Goal: Transaction & Acquisition: Purchase product/service

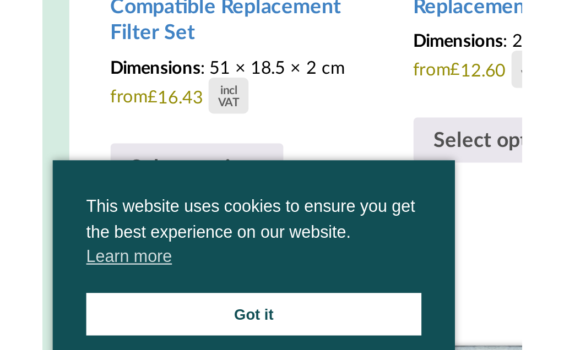
scroll to position [298, 0]
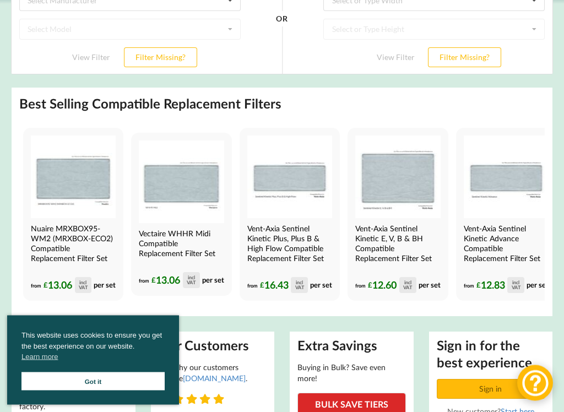
scroll to position [257, 0]
click at [193, 200] on img at bounding box center [181, 181] width 85 height 83
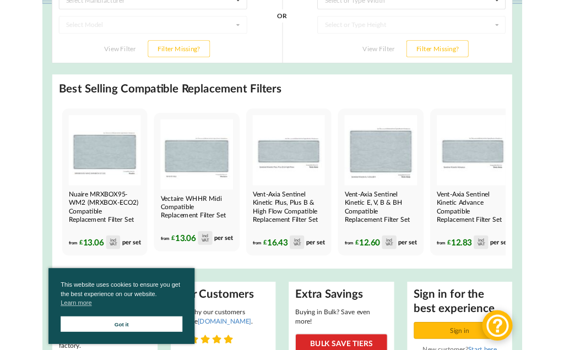
scroll to position [288, 0]
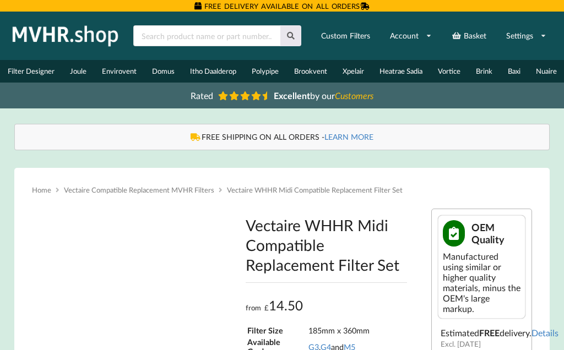
type input "**********"
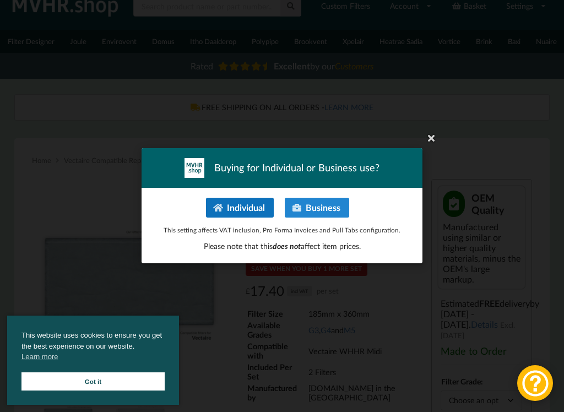
scroll to position [30, 0]
click at [247, 202] on button "Individual" at bounding box center [240, 208] width 68 height 20
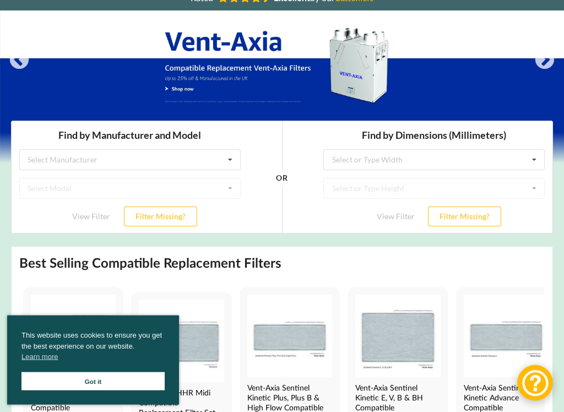
scroll to position [97, 0]
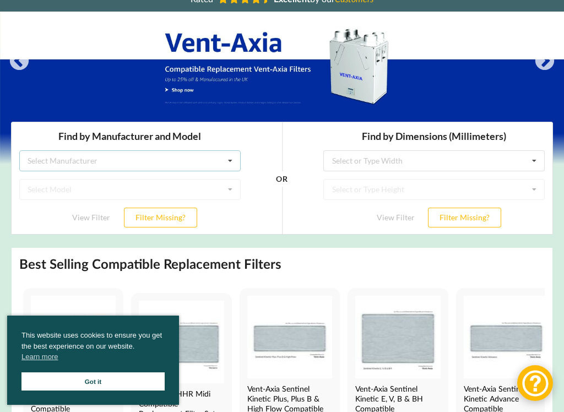
click at [36, 153] on div "Select Manufacturer Airflow Brink Brookvent Domus Envirovent Flakt Heatrae Sadi…" at bounding box center [129, 160] width 221 height 21
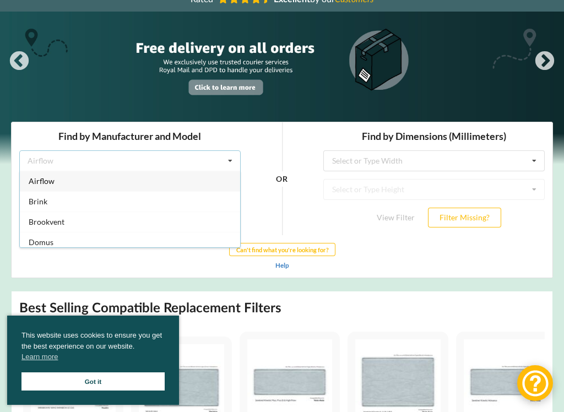
click at [40, 153] on div "Airflow Airflow Brink Brookvent Domus Envirovent Flakt Heatrae Sadia Itho Daald…" at bounding box center [129, 160] width 221 height 21
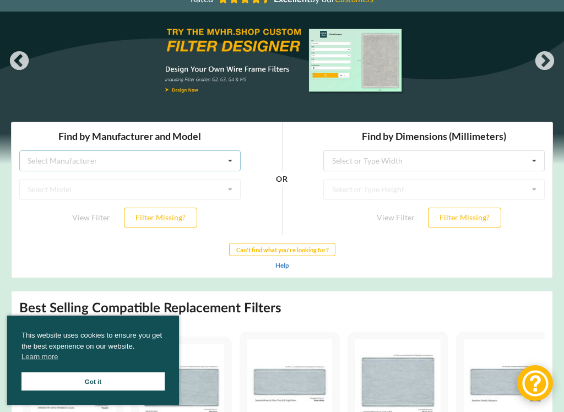
click at [43, 154] on div "Select Manufacturer Airflow Brink Brookvent Domus Envirovent Flakt Heatrae Sadi…" at bounding box center [129, 160] width 221 height 21
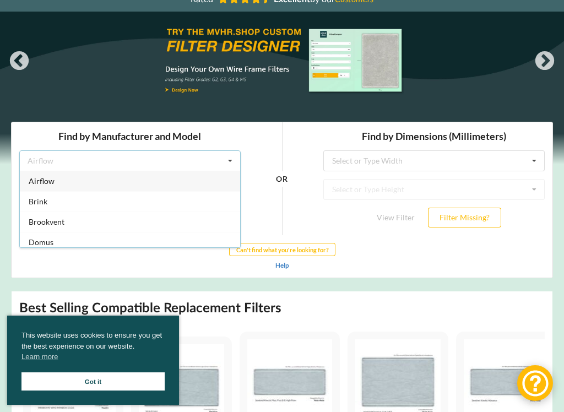
click at [94, 350] on link "Got it" at bounding box center [92, 381] width 143 height 18
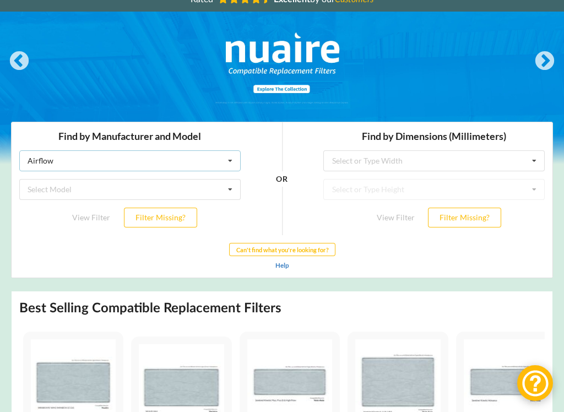
click at [235, 154] on icon at bounding box center [230, 160] width 17 height 20
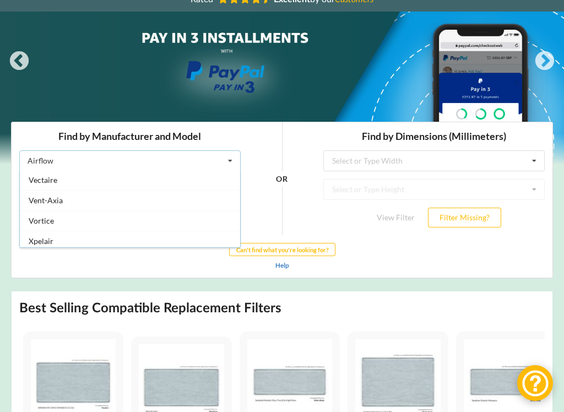
scroll to position [289, 0]
click at [64, 189] on div "Vent-Axia" at bounding box center [130, 197] width 220 height 20
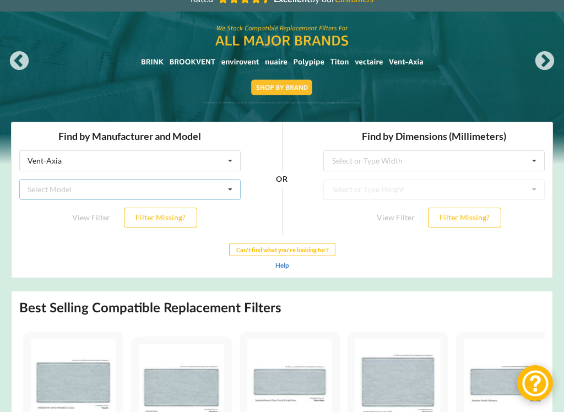
click at [232, 187] on icon at bounding box center [230, 189] width 17 height 20
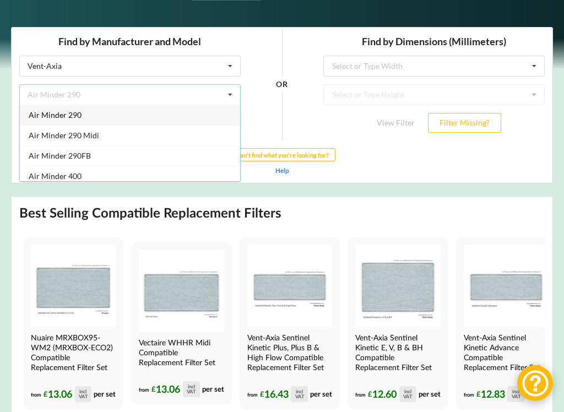
scroll to position [191, 0]
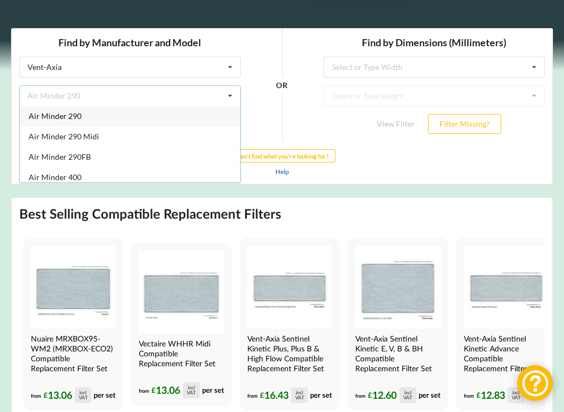
click at [179, 310] on img at bounding box center [181, 292] width 85 height 83
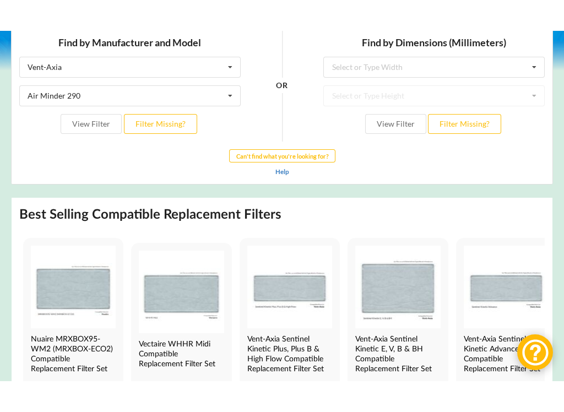
scroll to position [240, 0]
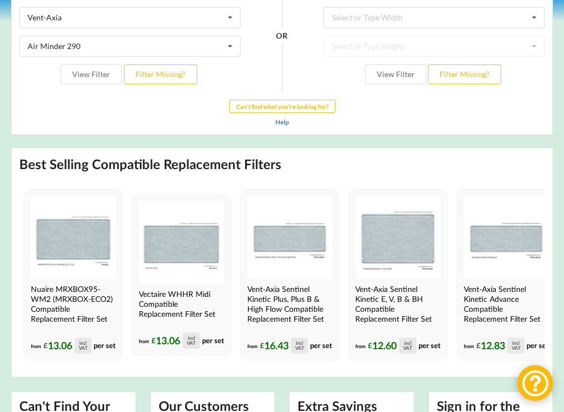
click at [412, 297] on h4 "Vent-Axia Sentinel Kinetic E, V, B & BH Compatible Replacement Filter Set" at bounding box center [396, 304] width 83 height 40
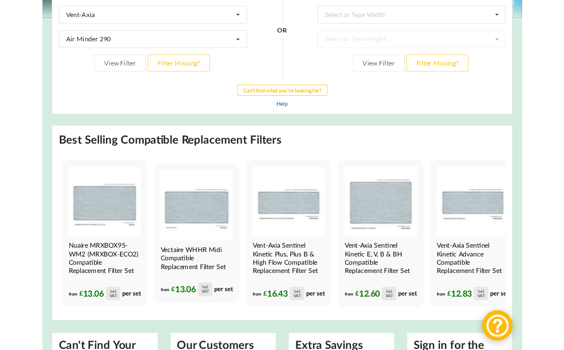
scroll to position [271, 0]
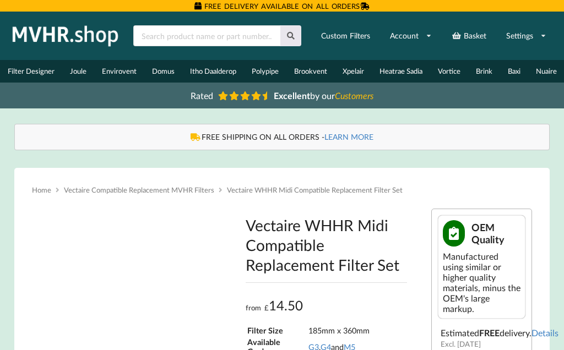
type input "**********"
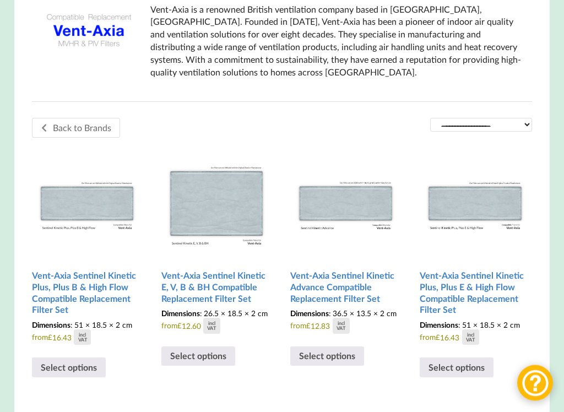
scroll to position [237, 0]
click at [219, 203] on img at bounding box center [216, 201] width 110 height 110
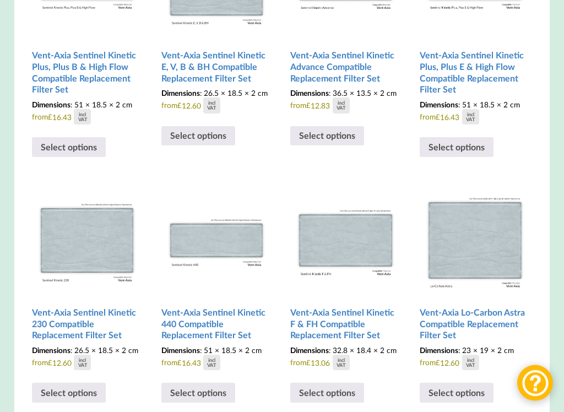
scroll to position [457, 0]
click at [488, 246] on img at bounding box center [475, 238] width 110 height 110
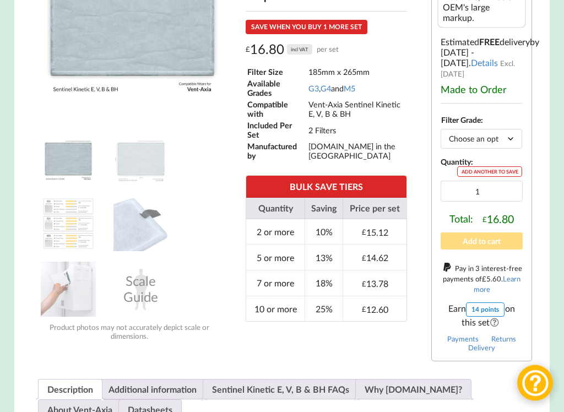
scroll to position [292, 0]
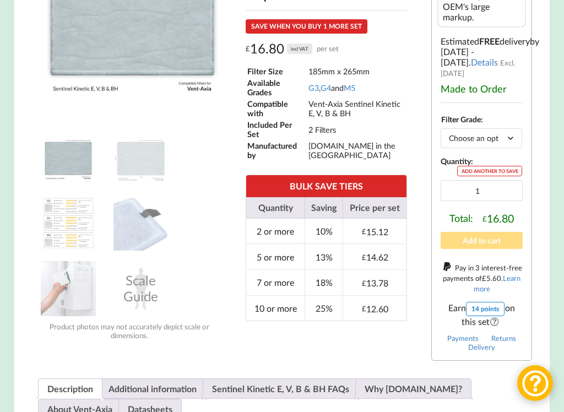
click at [135, 284] on div "Scale Guide" at bounding box center [140, 288] width 55 height 55
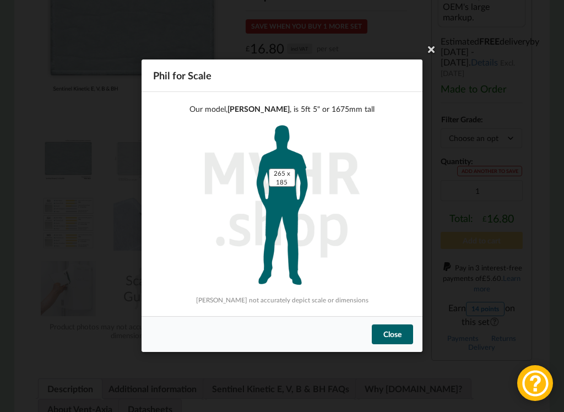
click at [390, 327] on div "Close" at bounding box center [392, 335] width 41 height 20
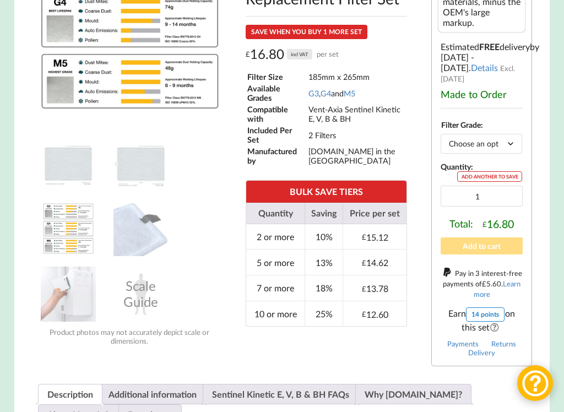
scroll to position [282, 0]
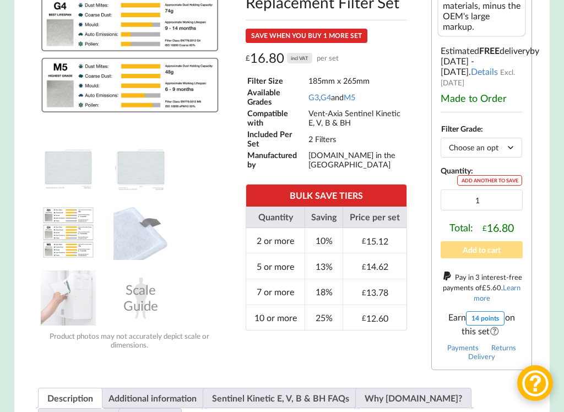
click at [516, 138] on select "Choose an option G3 G4 M5" at bounding box center [481, 147] width 82 height 19
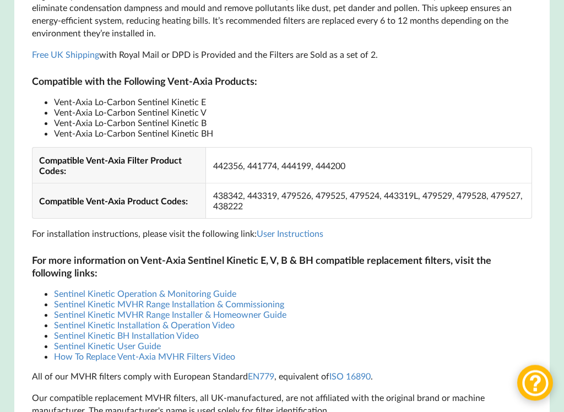
scroll to position [820, 0]
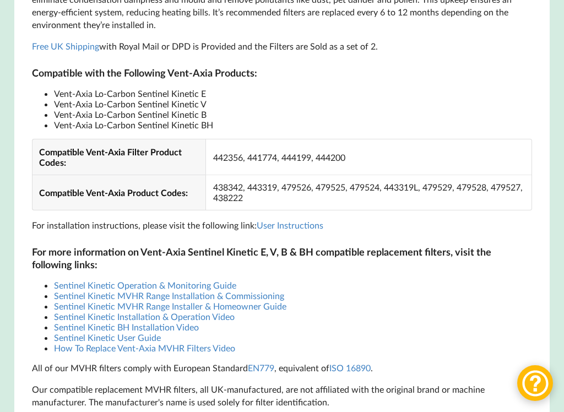
click at [217, 342] on link "How To Replace Vent-Axia MVHR Filters Video" at bounding box center [144, 347] width 181 height 10
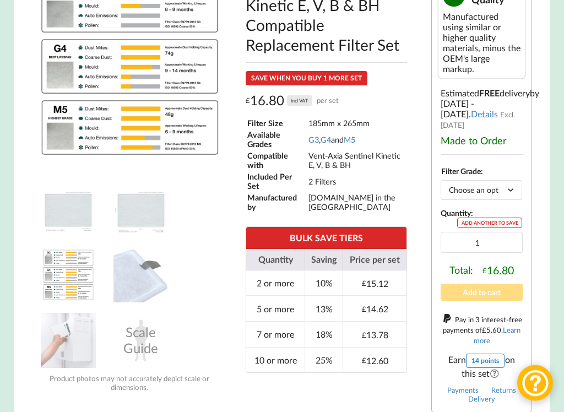
scroll to position [240, 0]
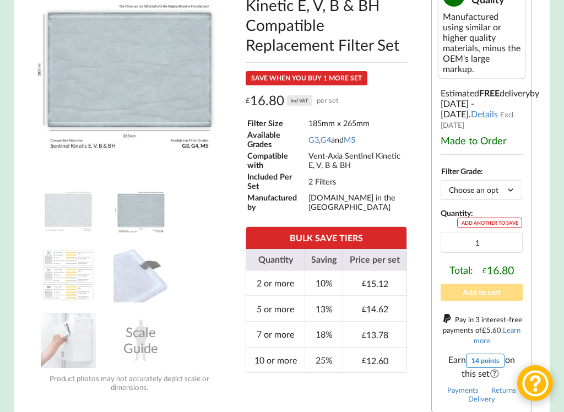
click at [161, 95] on img at bounding box center [252, 189] width 440 height 440
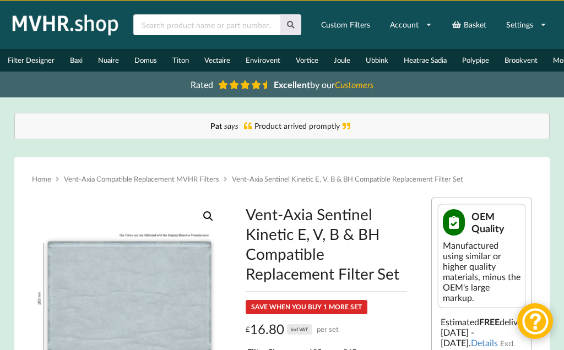
scroll to position [9, 0]
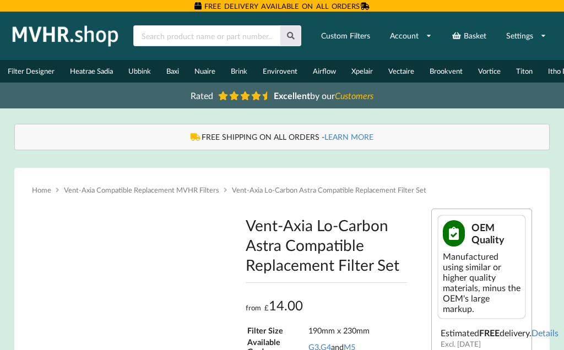
type input "**********"
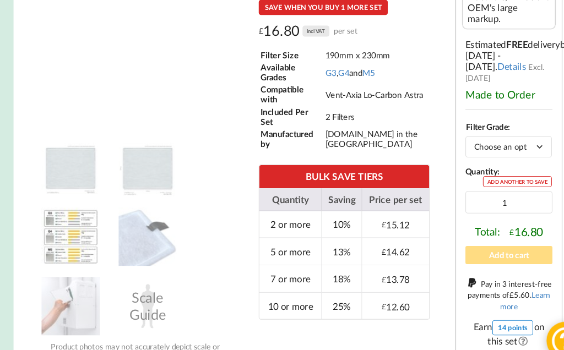
scroll to position [272, 0]
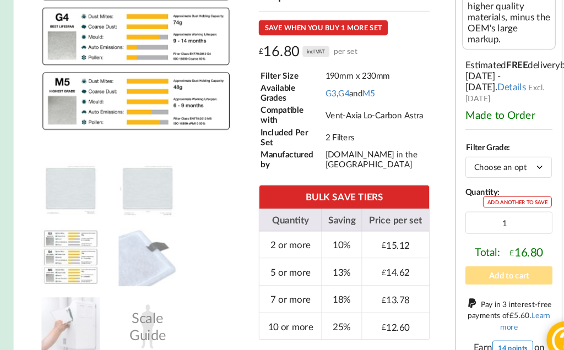
click at [345, 18] on div "Vent-Axia Lo-Carbon Astra Compatible Replacement Filter Set SAVE WHEN YOU BUY 1…" at bounding box center [326, 133] width 179 height 393
click at [493, 252] on button "Add to cart" at bounding box center [481, 260] width 83 height 17
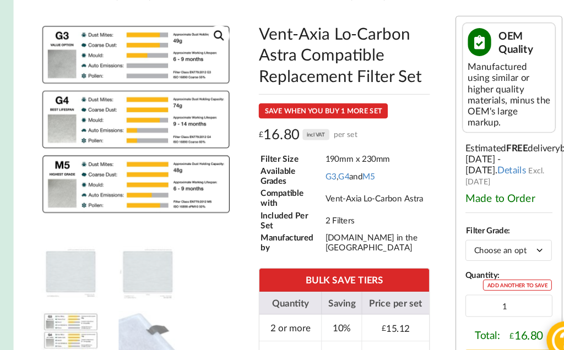
scroll to position [192, 0]
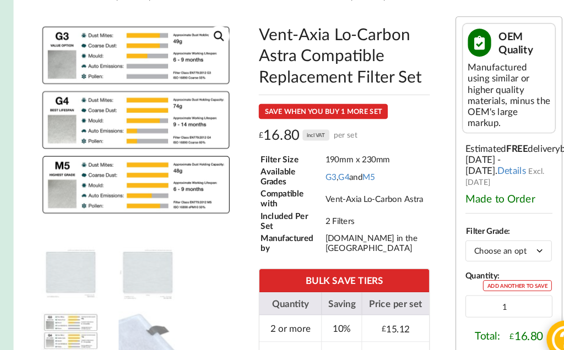
click at [513, 228] on select "Choose an option G3 G4 M5" at bounding box center [481, 237] width 82 height 19
select select "M5"
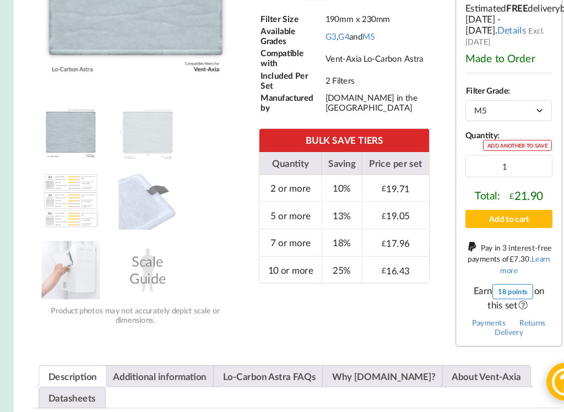
scroll to position [303, 0]
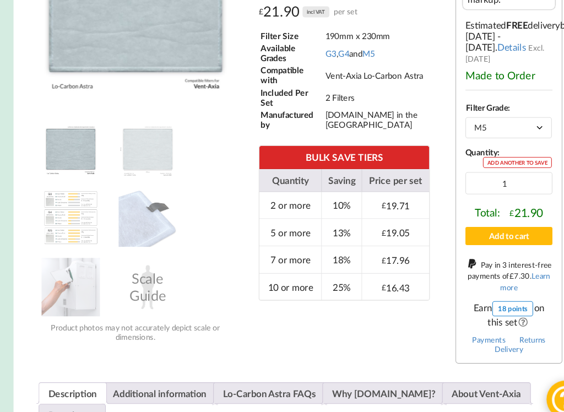
click at [497, 220] on button "Add to cart" at bounding box center [481, 228] width 83 height 17
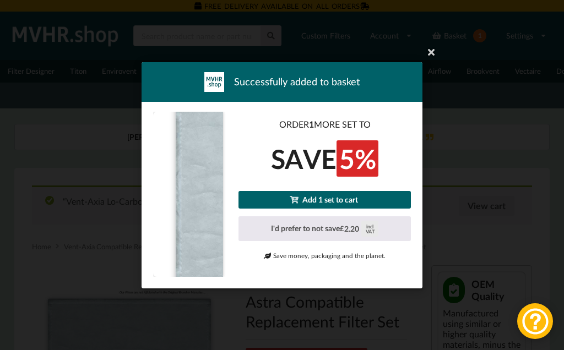
click at [350, 219] on button "I'd prefer to not save £ 2.20 incl VAT" at bounding box center [324, 228] width 172 height 25
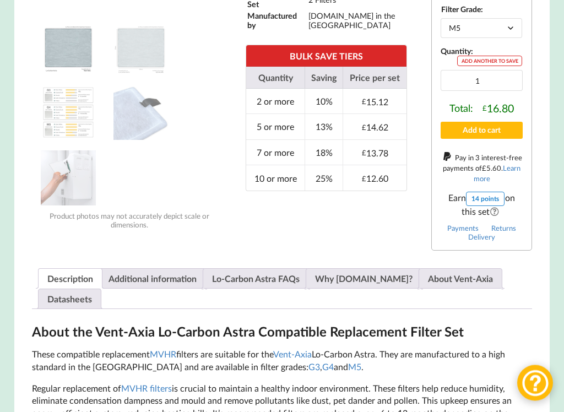
scroll to position [459, 0]
click at [494, 122] on button "Add to cart" at bounding box center [481, 130] width 83 height 17
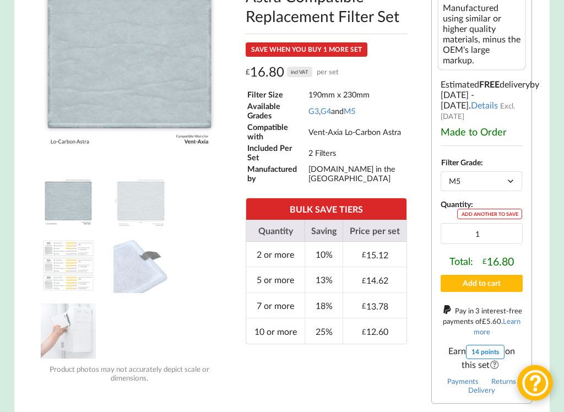
scroll to position [317, 0]
click at [492, 275] on button "Add to cart" at bounding box center [481, 283] width 83 height 17
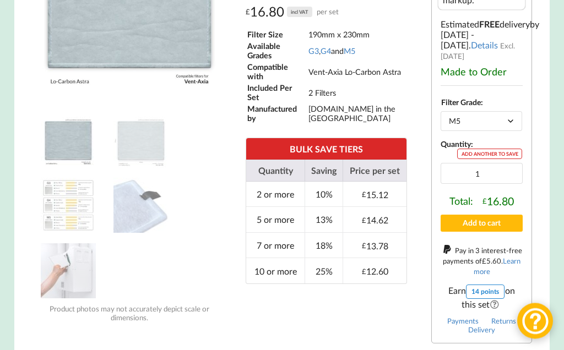
scroll to position [377, 0]
click at [501, 215] on button "Add to cart" at bounding box center [481, 223] width 83 height 17
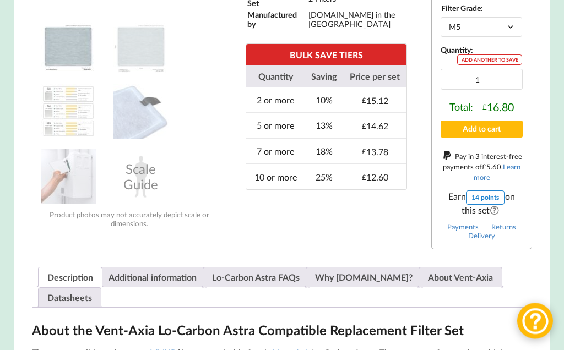
scroll to position [471, 0]
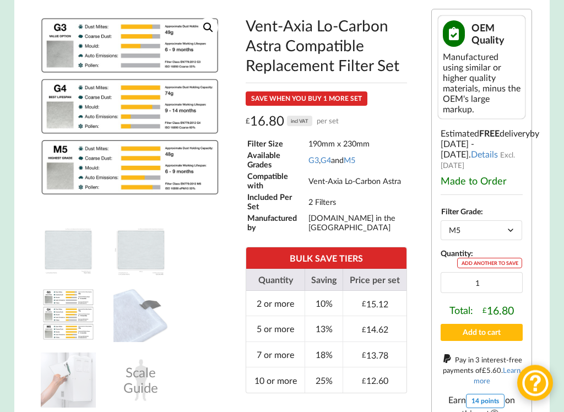
scroll to position [268, 0]
click at [123, 171] on img at bounding box center [252, 229] width 440 height 440
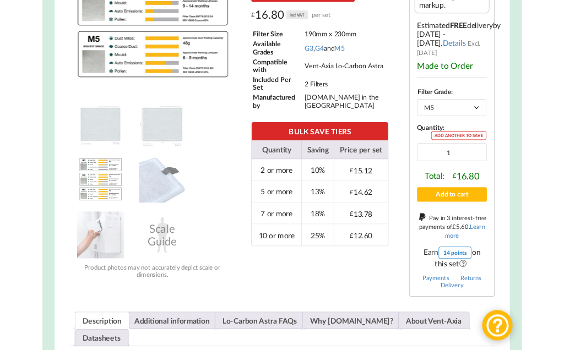
scroll to position [372, 0]
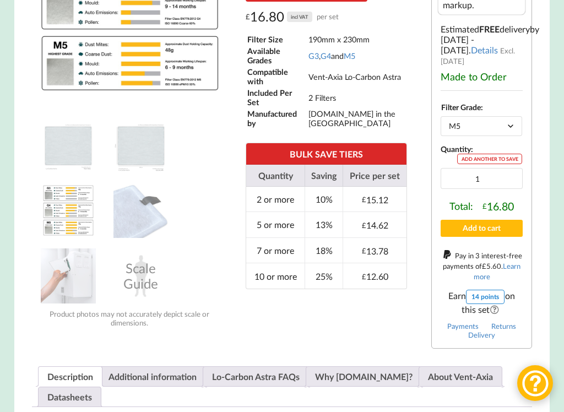
click at [482, 224] on button "Add to cart" at bounding box center [481, 228] width 83 height 17
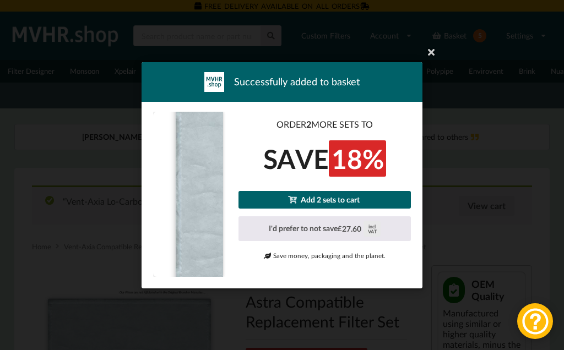
click at [431, 48] on icon at bounding box center [431, 52] width 18 height 18
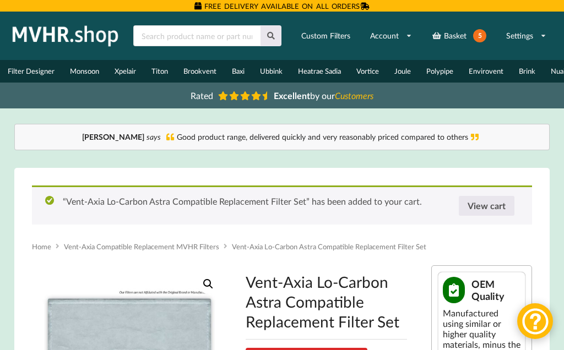
click at [432, 57] on header "Home Basket 5 Account Shop by Brand Filter Designer Catalogue VAT Included 5 Cu…" at bounding box center [282, 60] width 564 height 97
click at [492, 209] on link "View cart" at bounding box center [487, 206] width 56 height 20
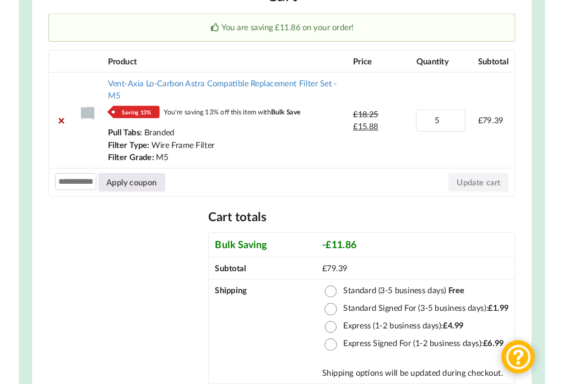
scroll to position [205, 0]
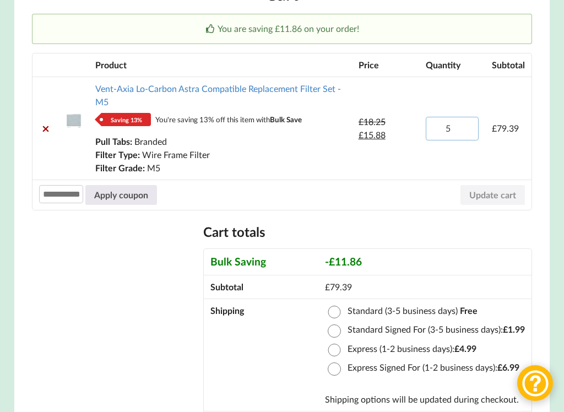
click at [467, 132] on input "5" at bounding box center [452, 129] width 53 height 24
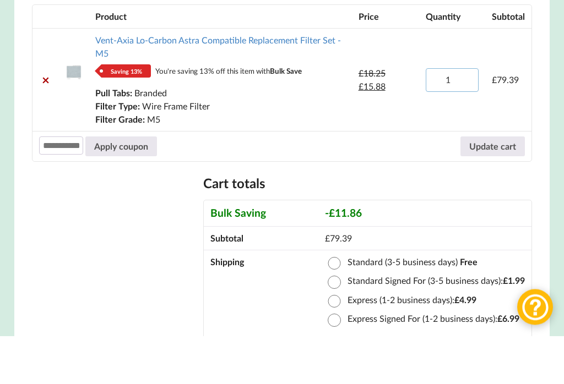
type input "1"
click at [487, 185] on button "Update cart" at bounding box center [492, 195] width 64 height 20
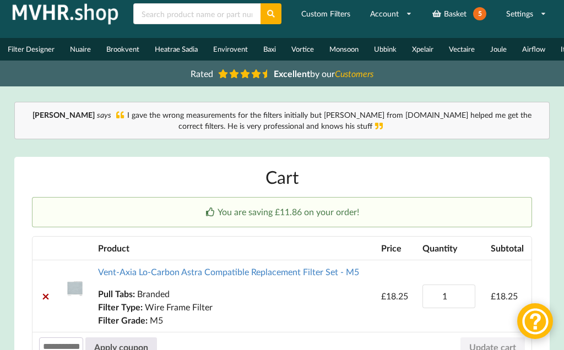
scroll to position [0, 0]
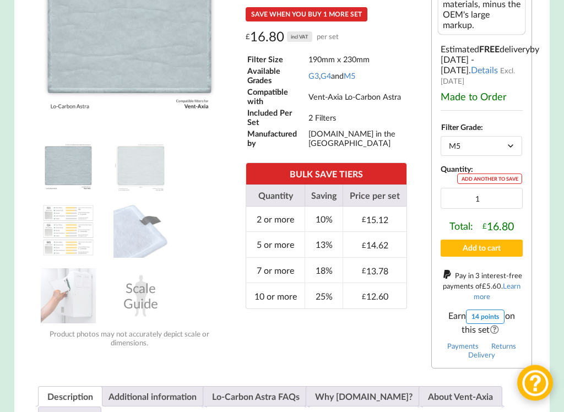
scroll to position [352, 0]
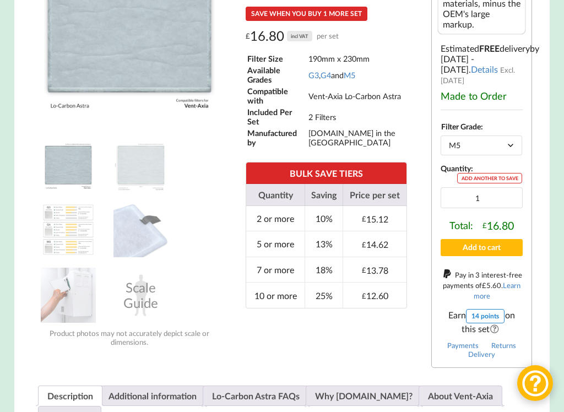
click at [491, 241] on button "Add to cart" at bounding box center [481, 247] width 83 height 17
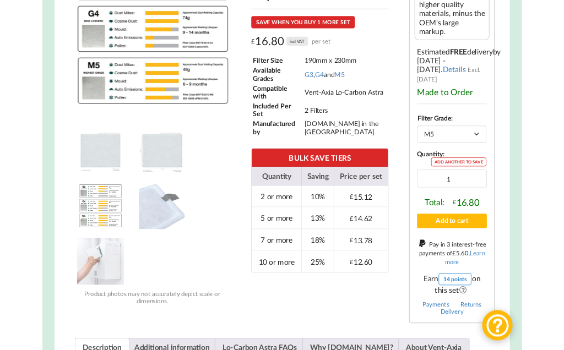
scroll to position [329, 0]
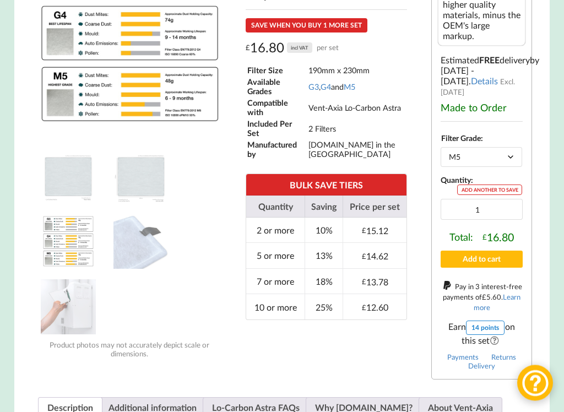
click at [490, 251] on button "Add to cart" at bounding box center [481, 259] width 83 height 17
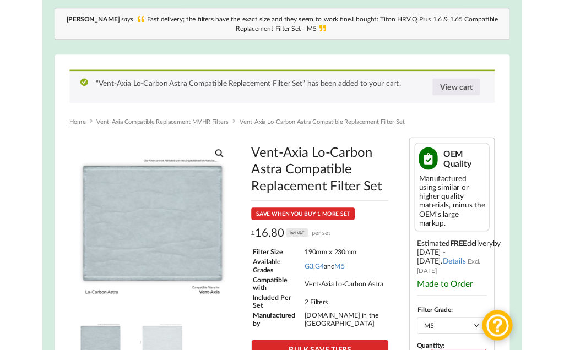
scroll to position [111, 0]
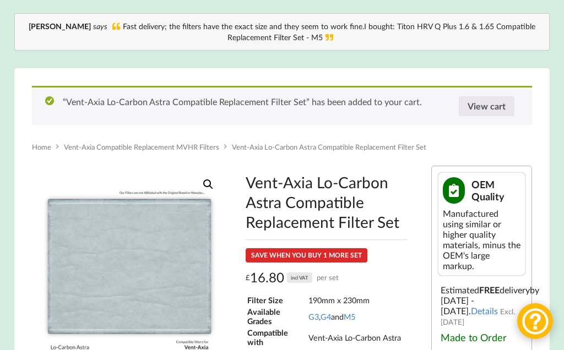
click at [488, 111] on link "View cart" at bounding box center [487, 106] width 56 height 20
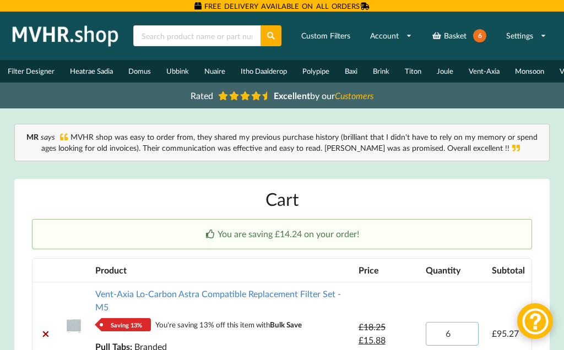
click at [471, 335] on input "6" at bounding box center [452, 334] width 53 height 24
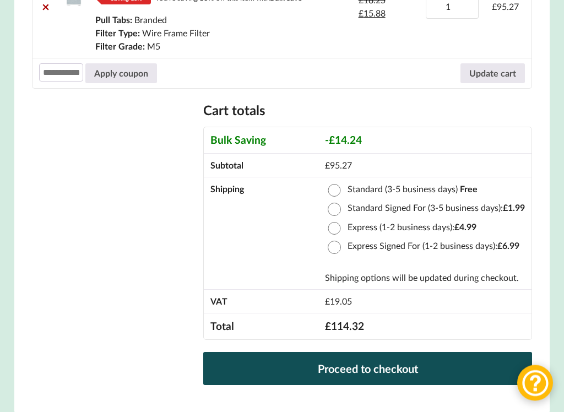
scroll to position [327, 0]
type input "1"
click at [493, 74] on button "Update cart" at bounding box center [492, 73] width 64 height 20
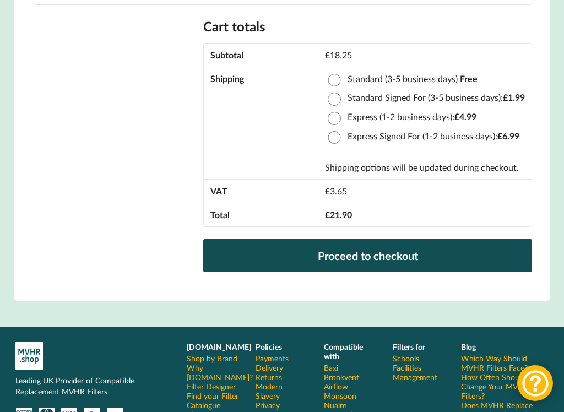
scroll to position [388, 0]
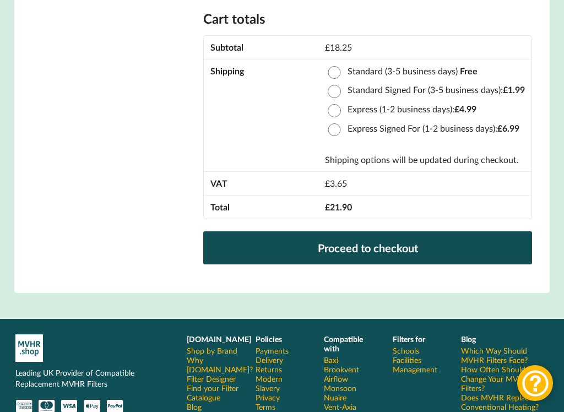
click at [404, 242] on link "Proceed to checkout" at bounding box center [367, 247] width 329 height 33
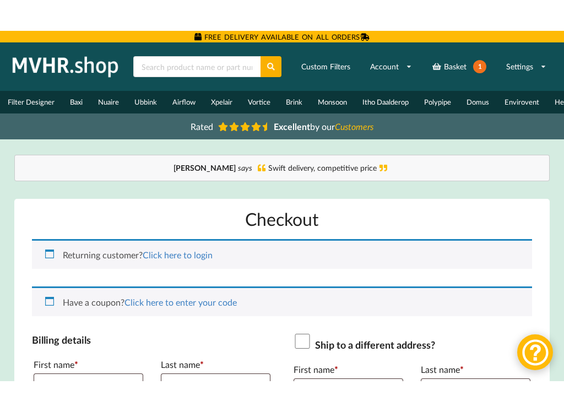
scroll to position [35, 0]
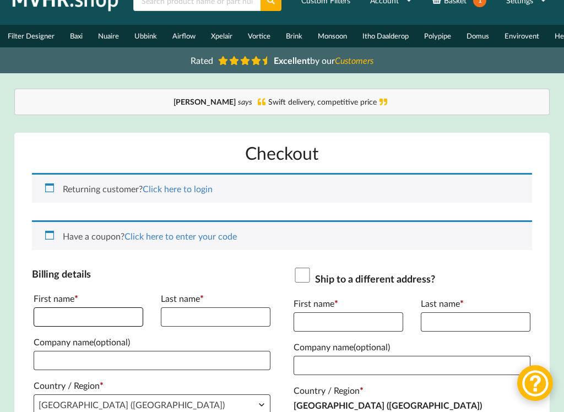
click at [43, 313] on input "First name *" at bounding box center [89, 316] width 110 height 19
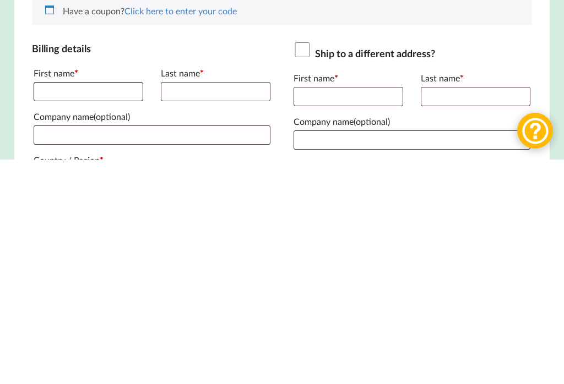
scroll to position [63, 0]
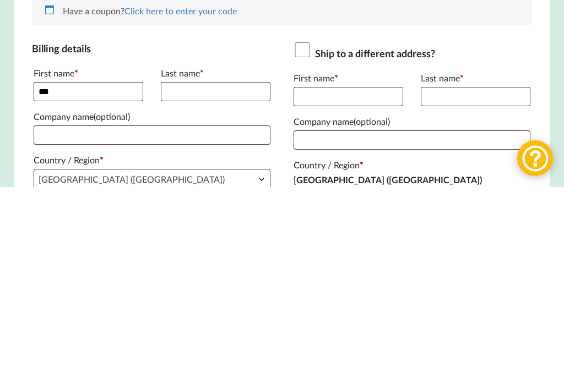
click at [55, 262] on label "First name *" at bounding box center [89, 271] width 110 height 18
click at [55, 279] on input "***" at bounding box center [89, 288] width 110 height 19
type input "*****"
click at [172, 279] on input "Last name *" at bounding box center [216, 288] width 110 height 19
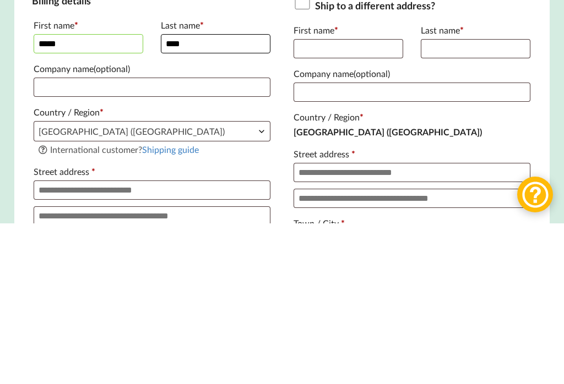
scroll to position [153, 0]
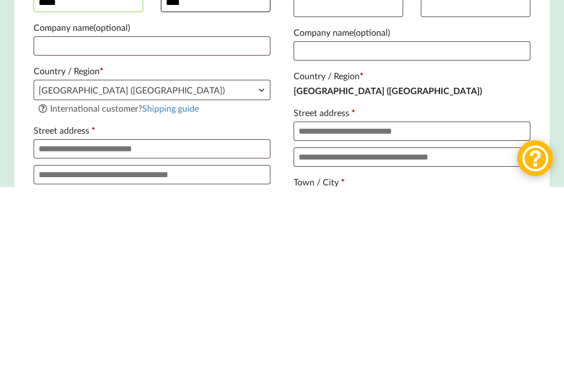
type input "****"
click at [44, 336] on input "Street address *" at bounding box center [152, 345] width 237 height 19
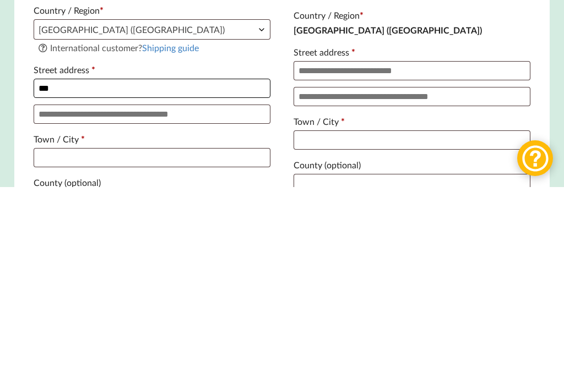
type input "**"
click at [42, 302] on input "Apartment, suite, unit, etc. (optional)" at bounding box center [152, 311] width 237 height 19
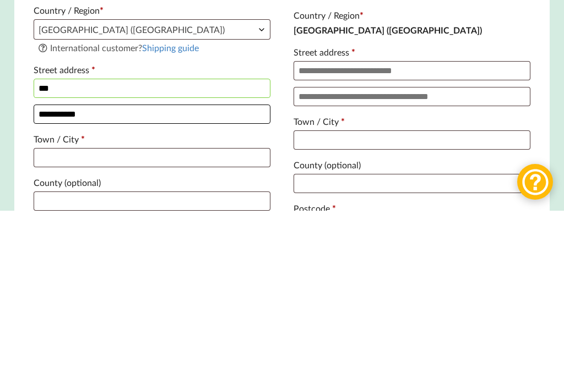
scroll to position [237, 0]
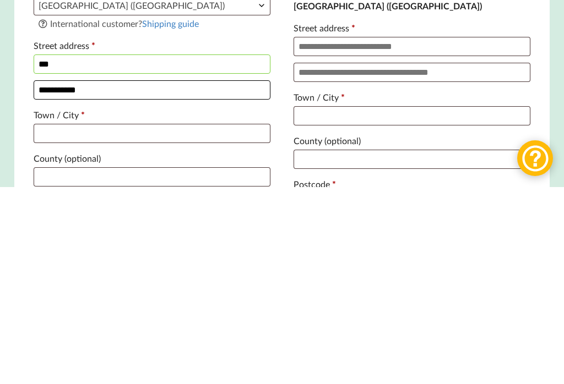
type input "**********"
click at [39, 321] on input "Town / City *" at bounding box center [152, 330] width 237 height 19
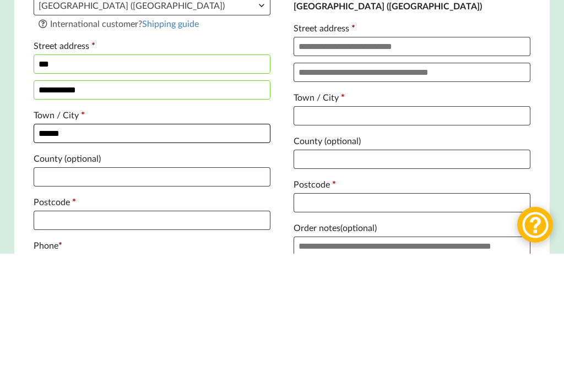
scroll to position [304, 0]
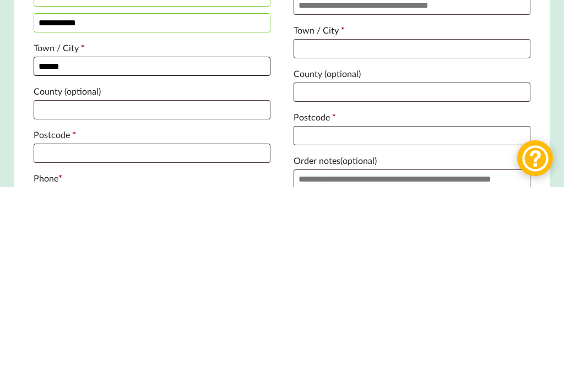
type input "******"
click at [47, 297] on input "County (optional)" at bounding box center [152, 306] width 237 height 19
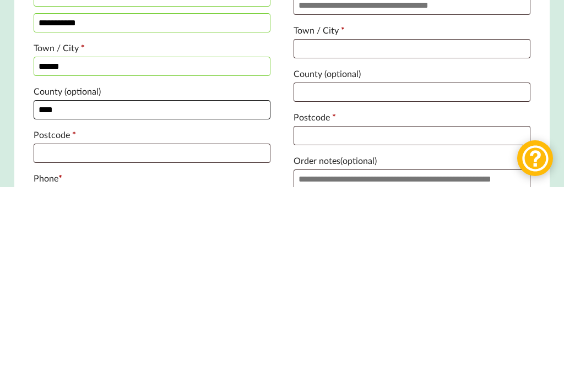
type input "****"
click at [70, 254] on input "******" at bounding box center [152, 263] width 237 height 19
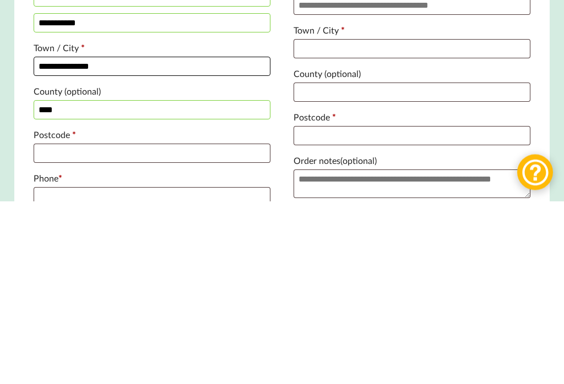
scroll to position [330, 0]
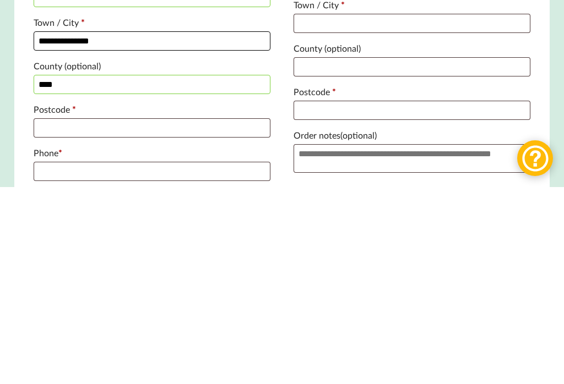
type input "**********"
click at [36, 316] on input "Postcode *" at bounding box center [152, 325] width 237 height 19
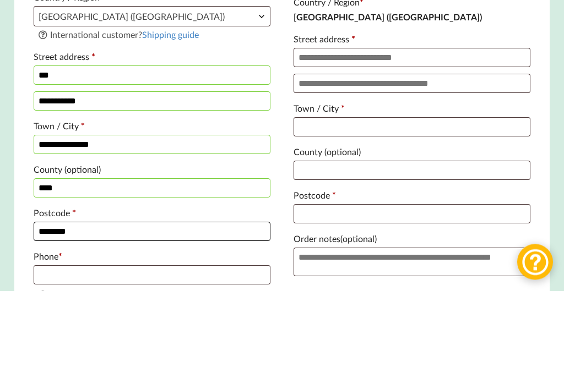
type input "********"
click at [57, 159] on input "**" at bounding box center [152, 168] width 237 height 19
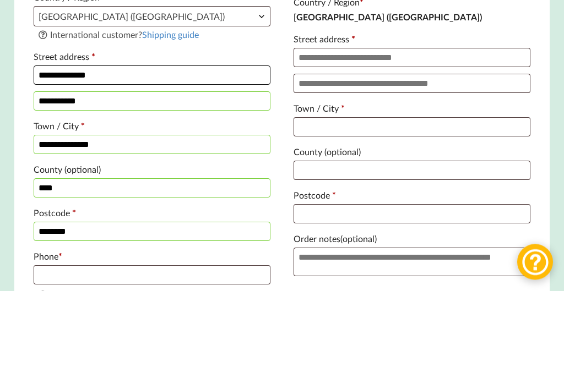
type input "**********"
click at [99, 185] on input "**********" at bounding box center [152, 194] width 237 height 19
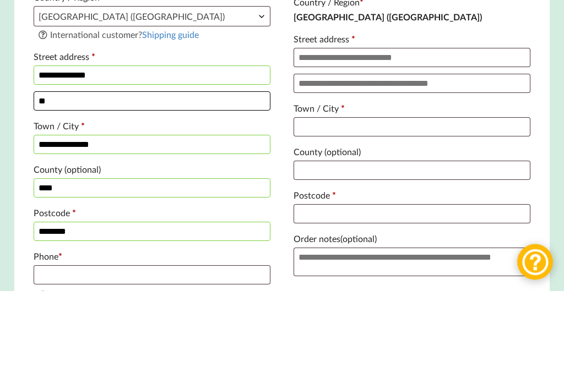
type input "*"
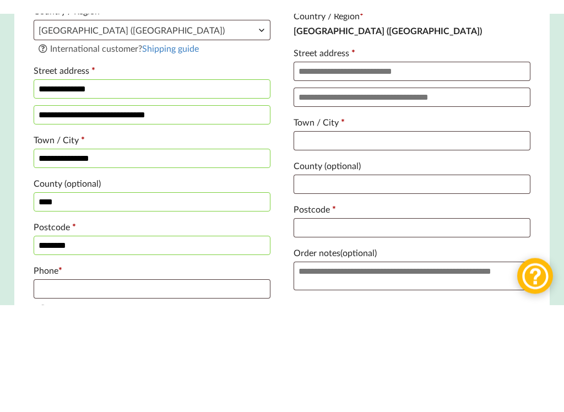
scroll to position [423, 0]
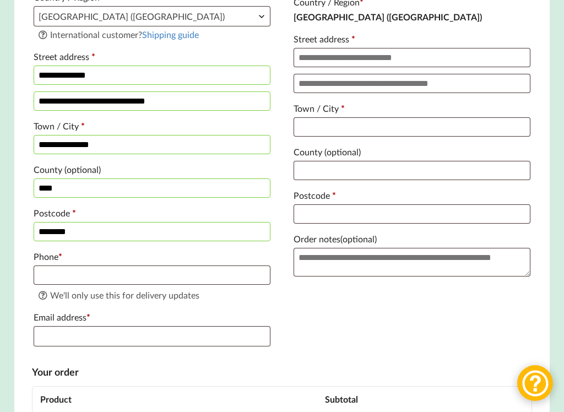
type input "**********"
click at [41, 284] on input "Phone *" at bounding box center [152, 274] width 237 height 19
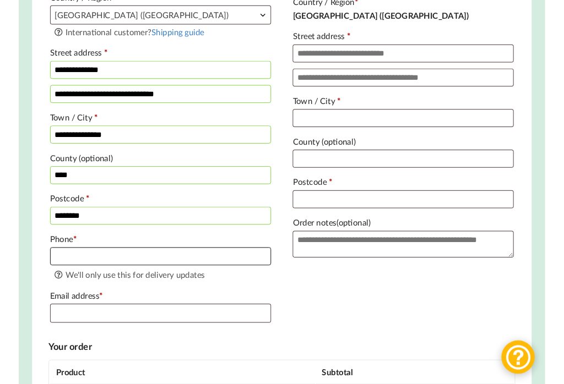
scroll to position [423, 0]
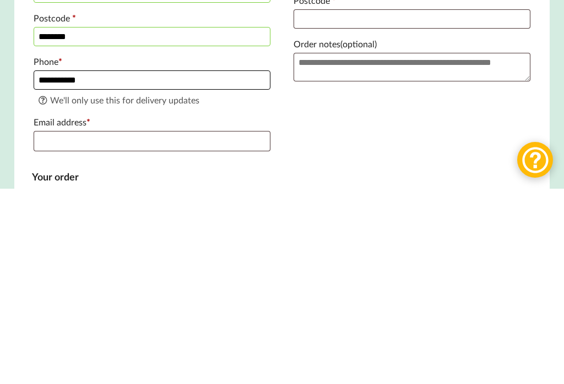
type input "**********"
click at [46, 327] on input "Email address *" at bounding box center [152, 337] width 237 height 20
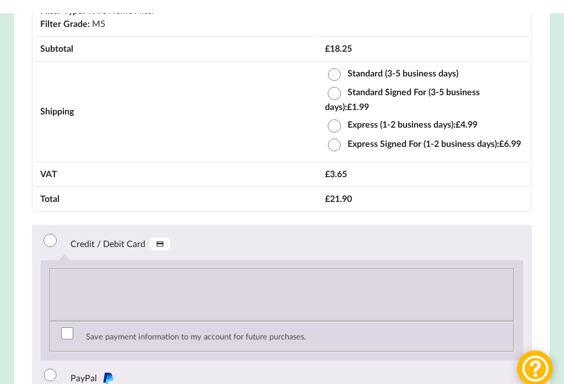
scroll to position [900, 0]
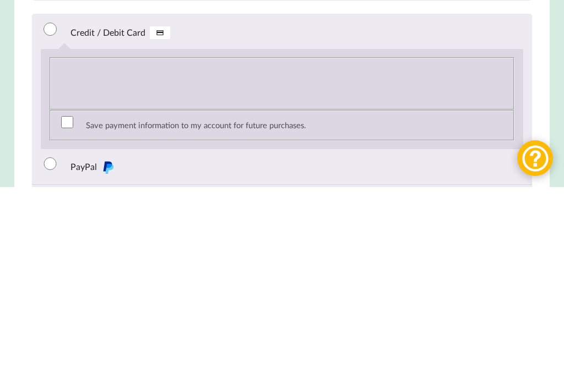
type input "[EMAIL_ADDRESS][DOMAIN_NAME]"
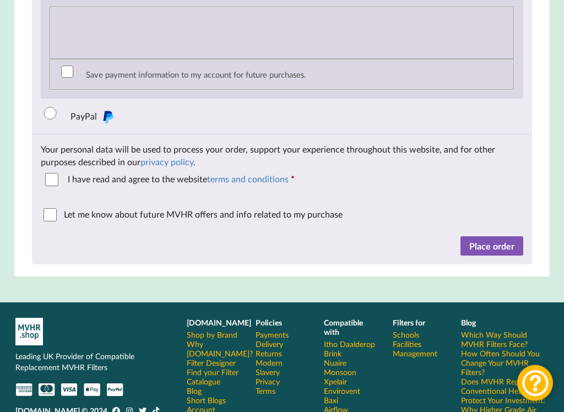
scroll to position [1149, 0]
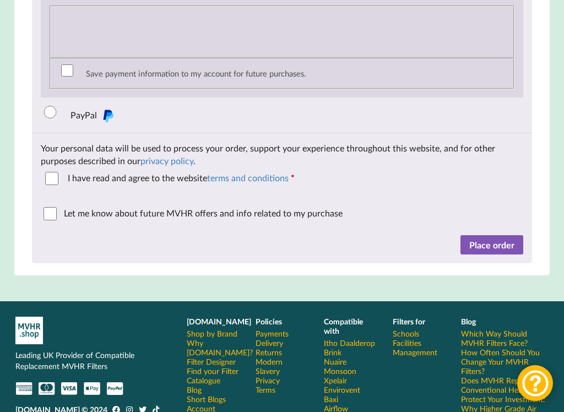
click at [498, 255] on button "Place order" at bounding box center [491, 245] width 63 height 20
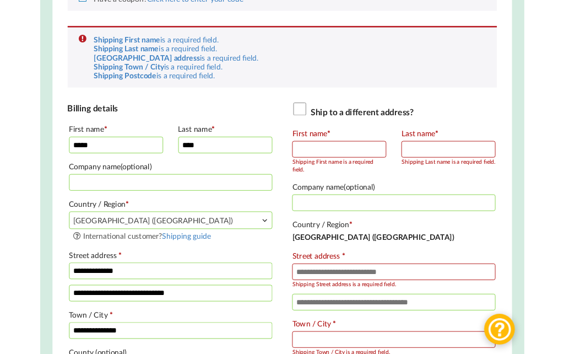
scroll to position [249, 0]
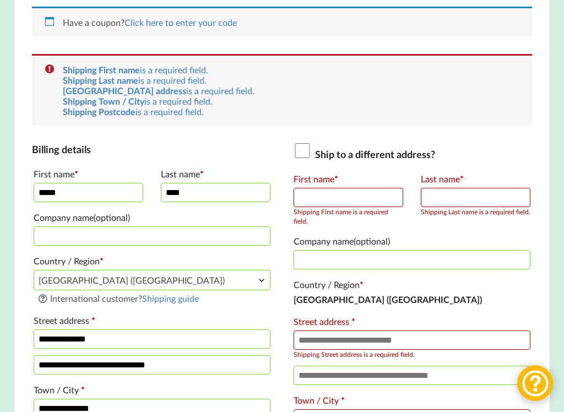
click at [306, 207] on input "First name *" at bounding box center [348, 197] width 110 height 19
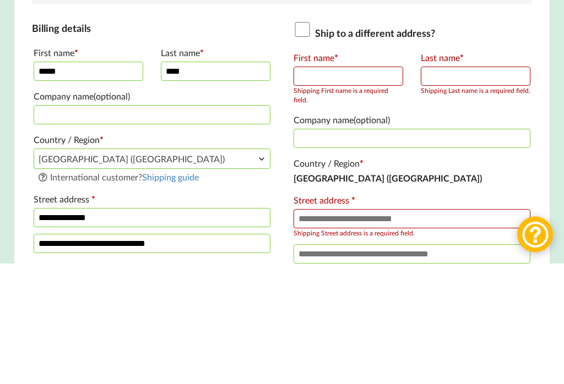
click at [196, 226] on input "Company name (optional)" at bounding box center [152, 235] width 237 height 19
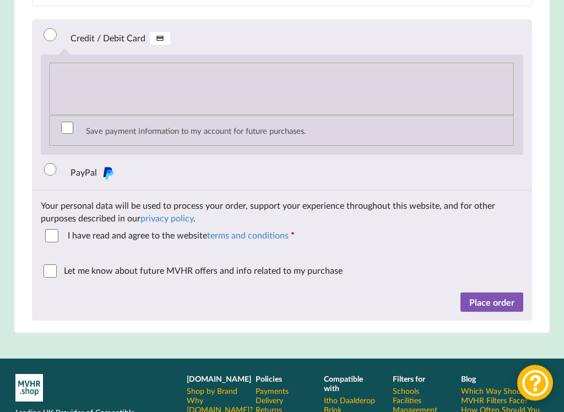
scroll to position [1181, 0]
click at [485, 312] on button "Place order" at bounding box center [491, 302] width 63 height 20
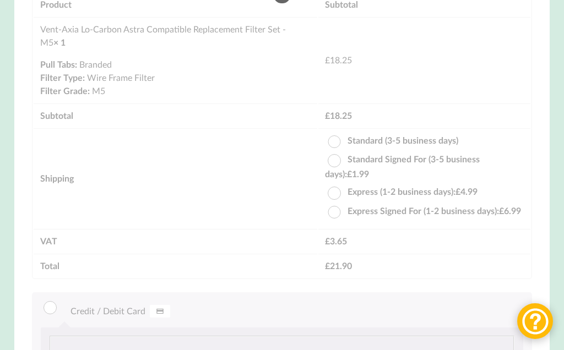
scroll to position [905, 0]
